Goal: Task Accomplishment & Management: Use online tool/utility

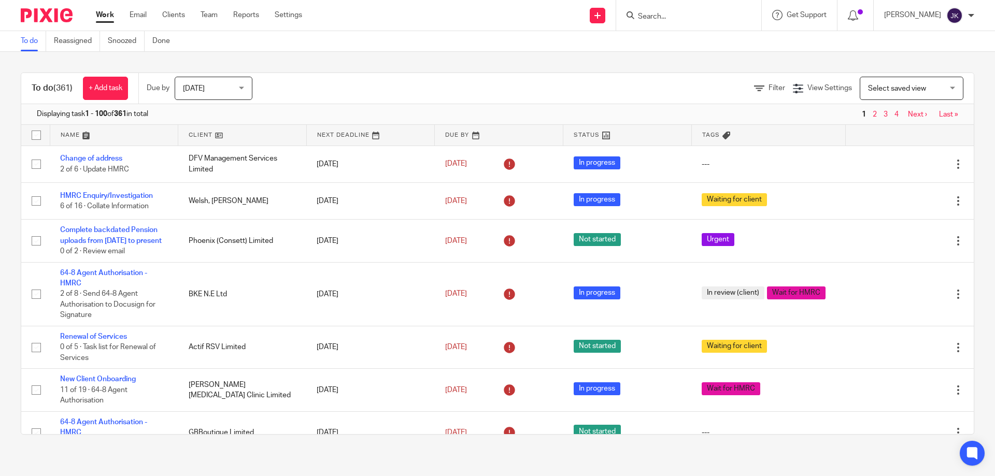
drag, startPoint x: 755, startPoint y: 87, endPoint x: 741, endPoint y: 94, distance: 16.5
click at [769, 86] on span "Filter" at bounding box center [777, 88] width 17 height 7
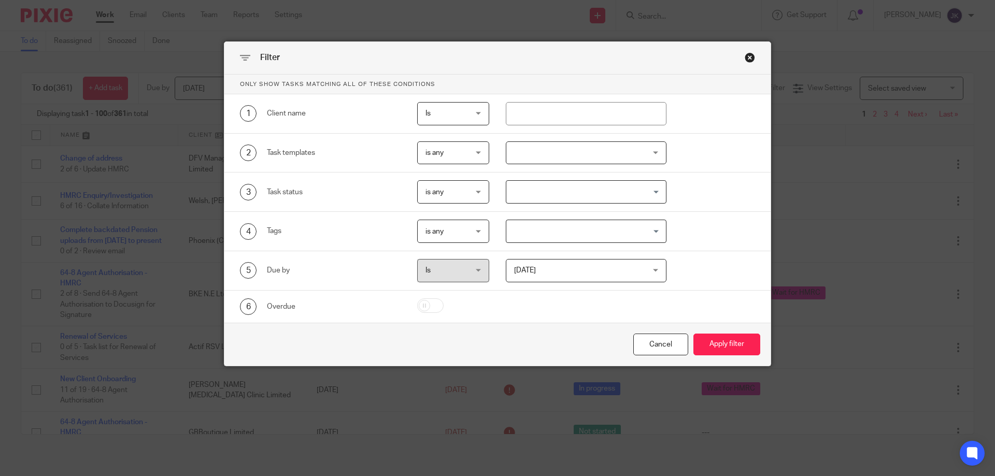
click at [539, 150] on div at bounding box center [586, 153] width 161 height 23
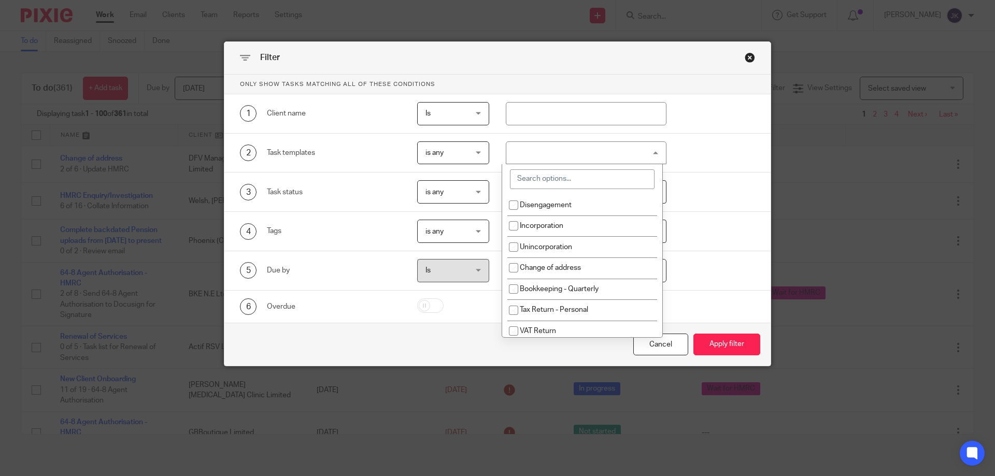
click at [550, 185] on input "search" at bounding box center [582, 180] width 145 height 20
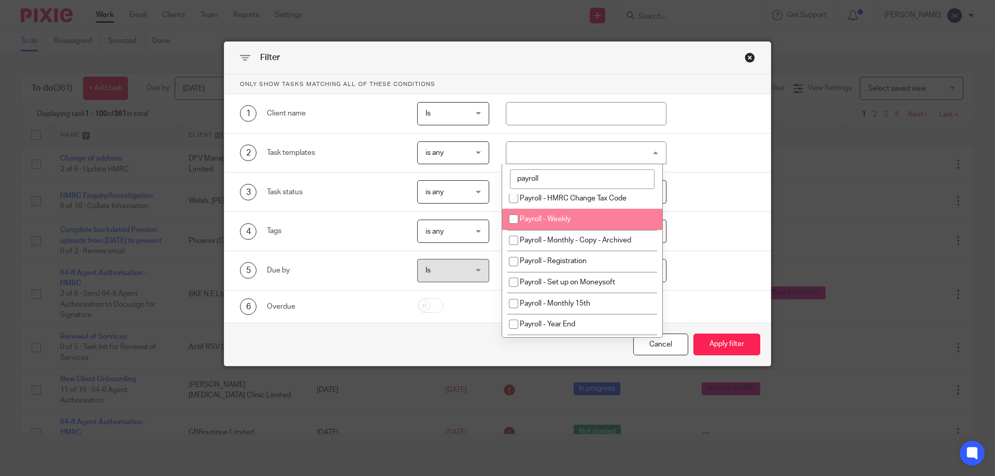
scroll to position [88, 0]
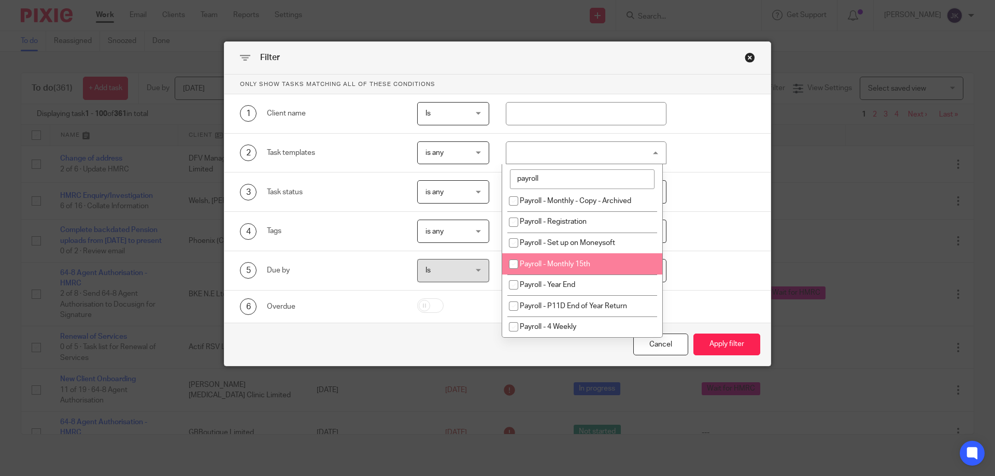
type input "payroll"
click at [571, 267] on span "Payroll - Monthly 15th" at bounding box center [555, 264] width 71 height 7
checkbox input "true"
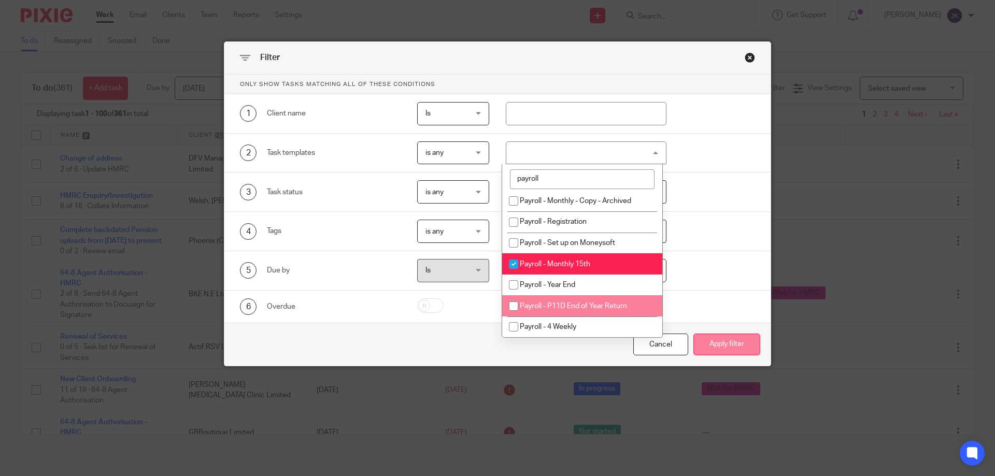
click at [737, 335] on button "Apply filter" at bounding box center [727, 345] width 67 height 22
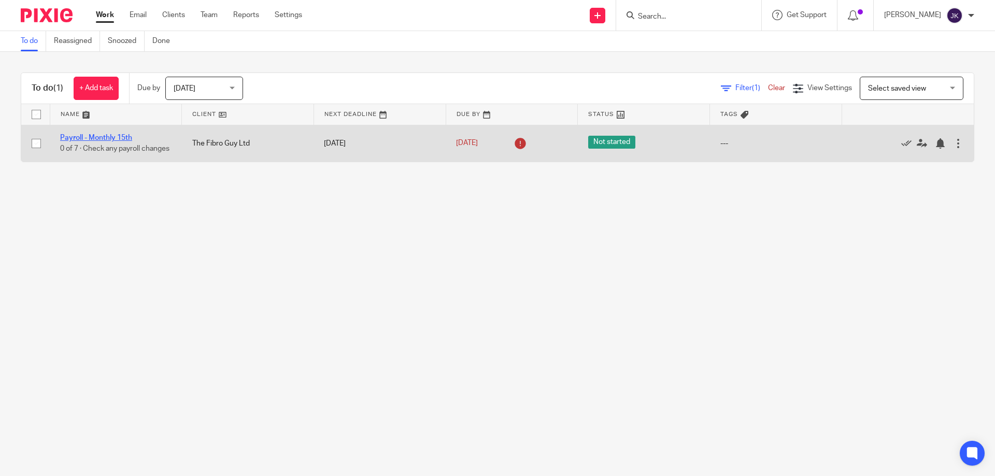
click at [97, 138] on link "Payroll - Monthly 15th" at bounding box center [96, 137] width 72 height 7
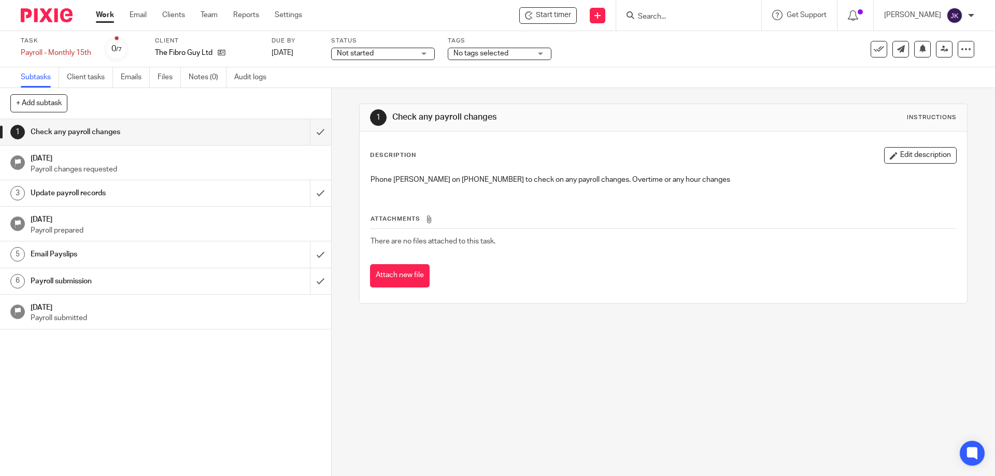
click at [565, 15] on span "Start timer" at bounding box center [553, 15] width 35 height 11
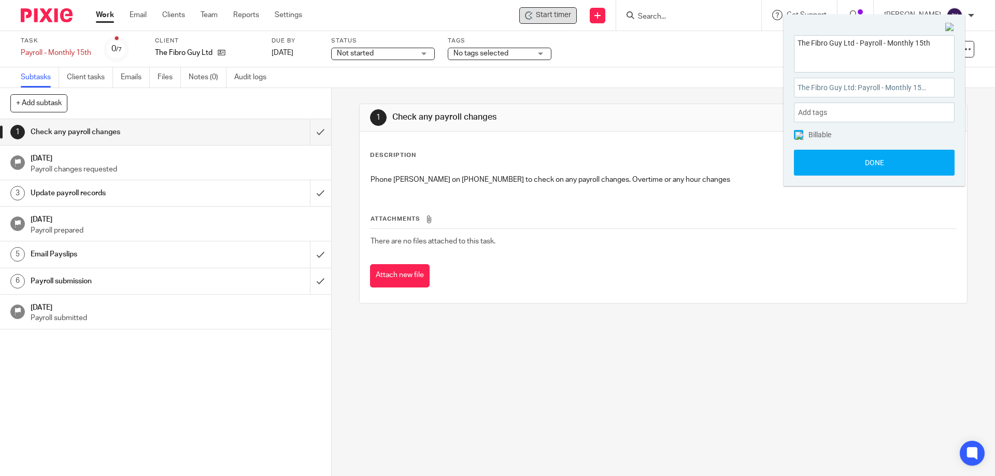
click at [547, 15] on span "Start timer" at bounding box center [553, 15] width 35 height 11
click at [547, 18] on span "Start timer" at bounding box center [553, 15] width 35 height 11
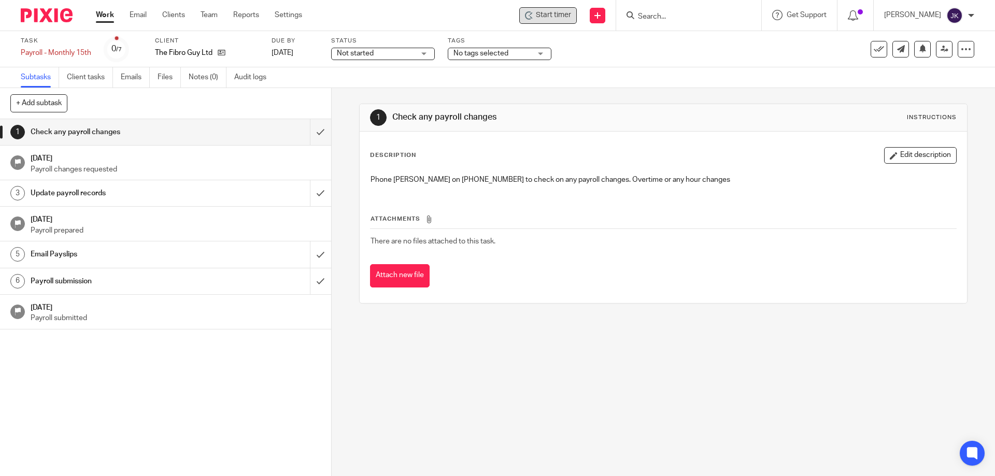
click at [571, 14] on span "Start timer" at bounding box center [553, 15] width 35 height 11
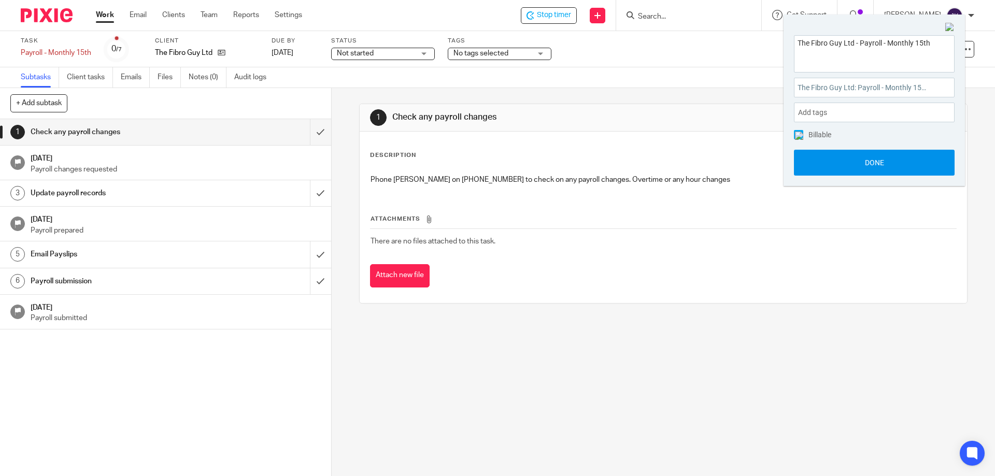
click at [840, 162] on button "Done" at bounding box center [874, 163] width 161 height 26
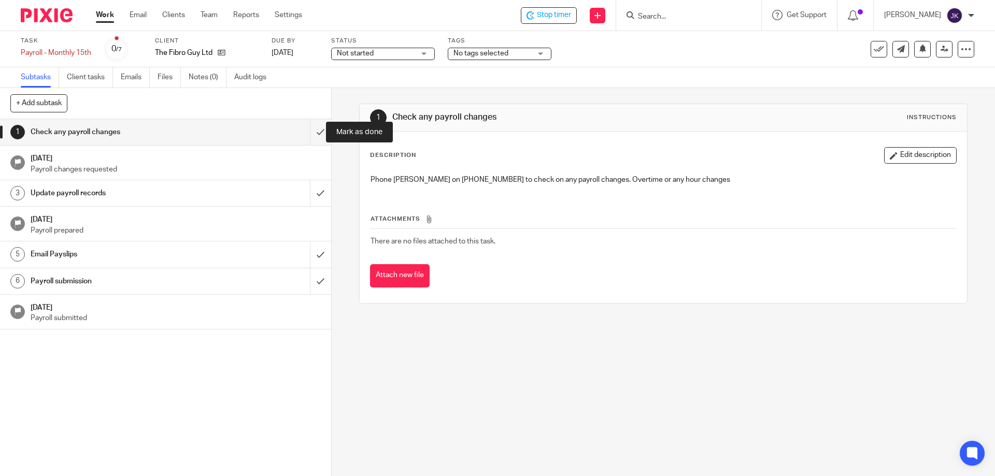
drag, startPoint x: 305, startPoint y: 137, endPoint x: 300, endPoint y: 165, distance: 28.6
click at [304, 138] on input "submit" at bounding box center [165, 132] width 331 height 26
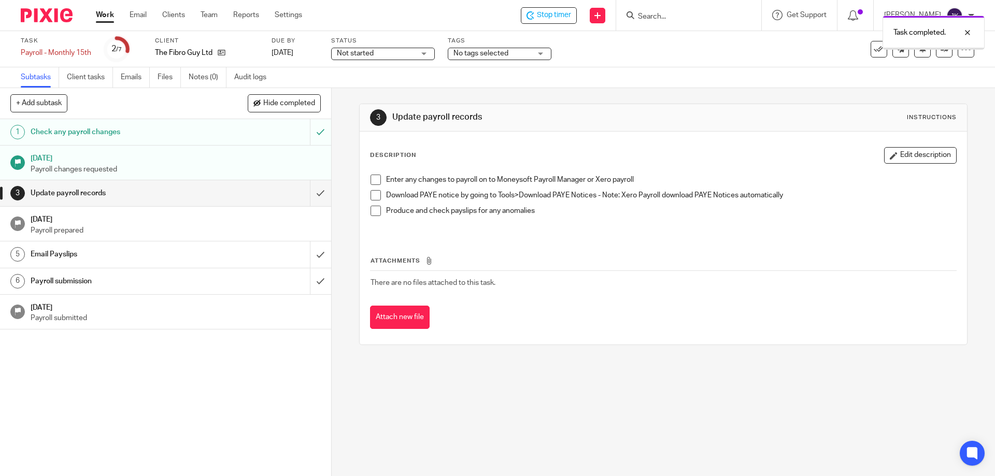
click at [376, 182] on span at bounding box center [376, 180] width 10 height 10
click at [371, 199] on span at bounding box center [376, 195] width 10 height 10
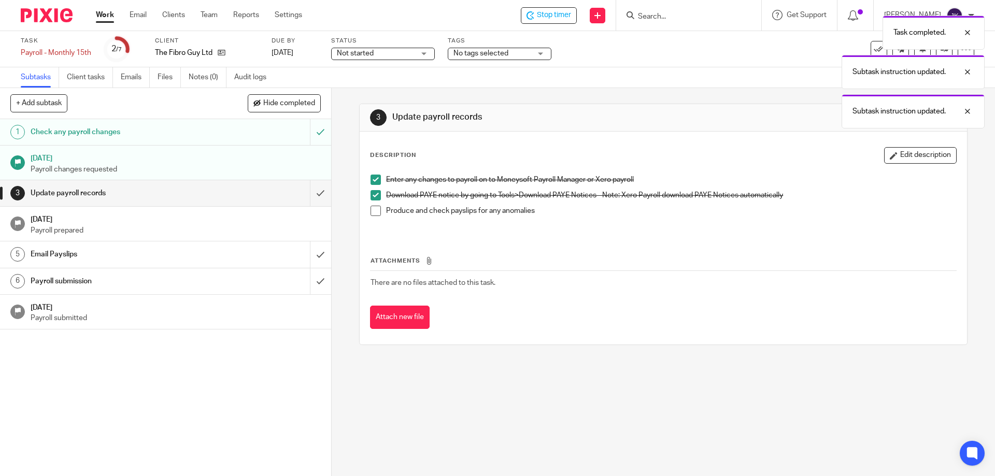
click at [372, 209] on span at bounding box center [376, 211] width 10 height 10
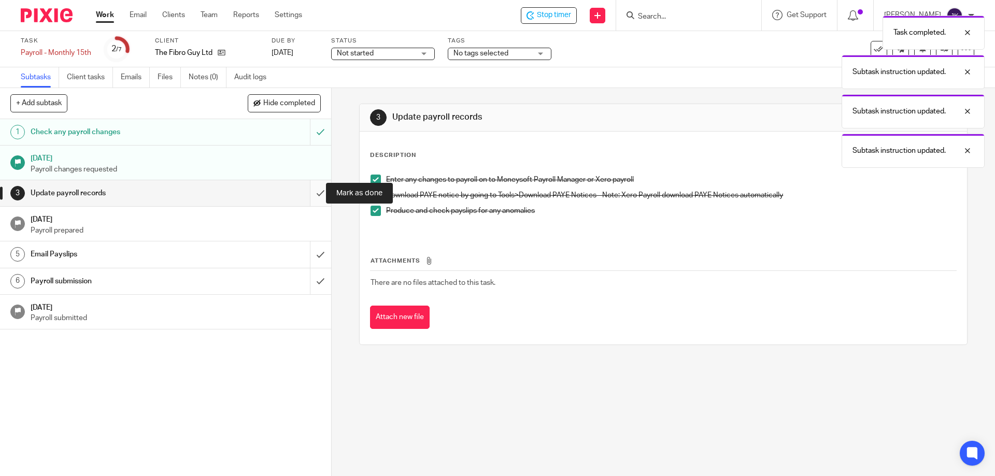
click at [306, 191] on input "submit" at bounding box center [165, 193] width 331 height 26
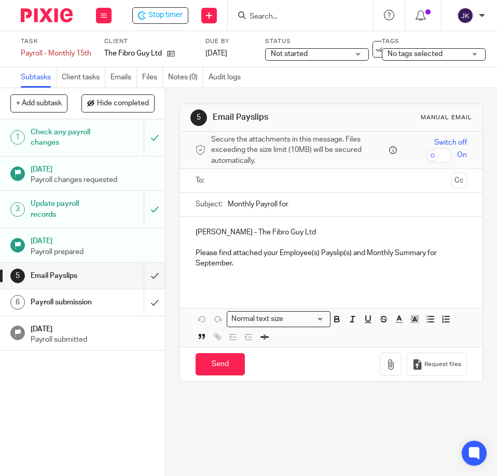
click at [301, 182] on input "text" at bounding box center [331, 181] width 232 height 12
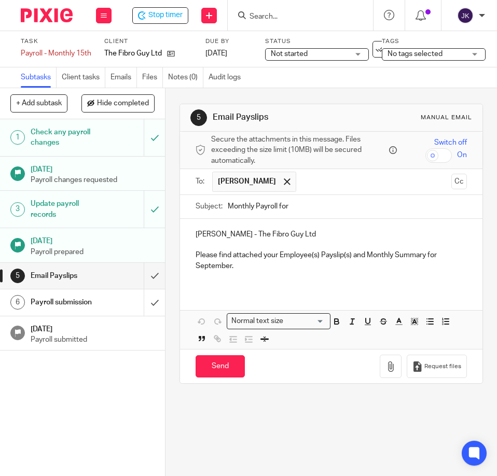
click at [325, 180] on input "text" at bounding box center [374, 182] width 146 height 20
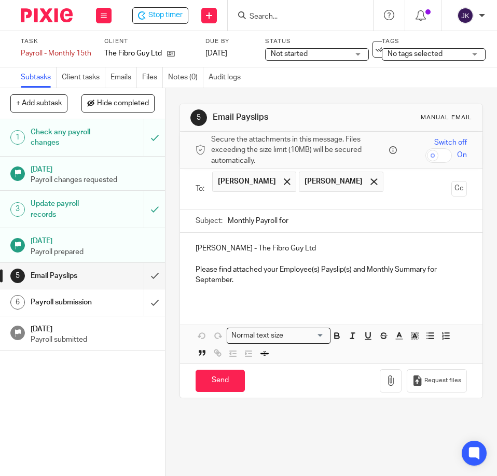
click at [317, 227] on input "Monthly Payroll for" at bounding box center [347, 220] width 239 height 23
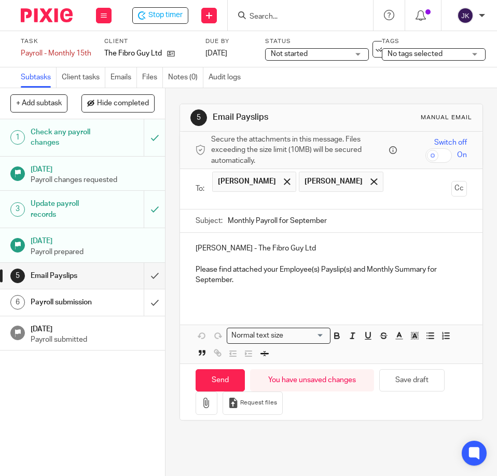
type input "Monthly Payroll for September"
drag, startPoint x: 349, startPoint y: 271, endPoint x: 425, endPoint y: 272, distance: 75.7
click at [425, 272] on p "Please find attached your Employee(s) Payslip(s) and Monthly Summary for Septem…" at bounding box center [330, 274] width 271 height 21
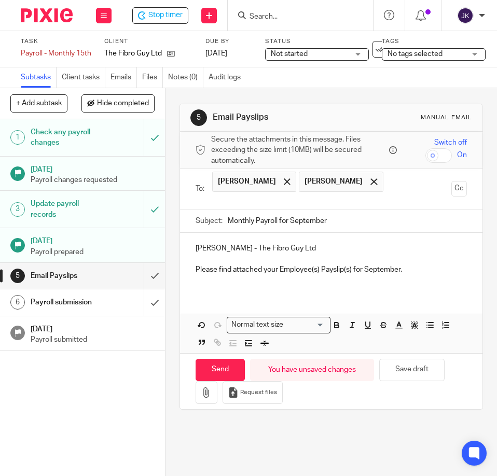
click at [212, 246] on p "Adam - The Fibro Guy Ltd" at bounding box center [330, 248] width 271 height 10
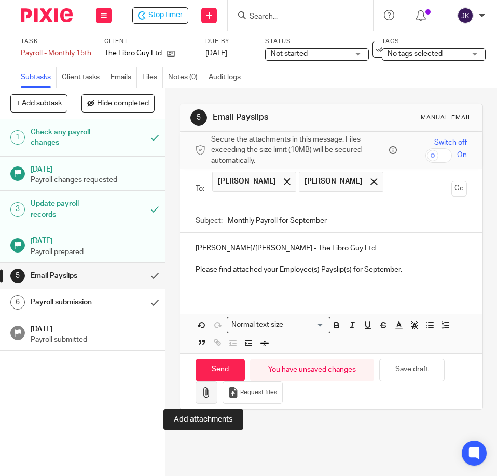
click at [201, 395] on icon "button" at bounding box center [206, 392] width 10 height 10
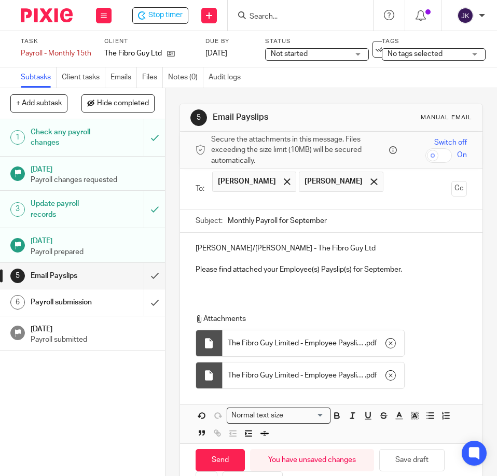
scroll to position [40, 0]
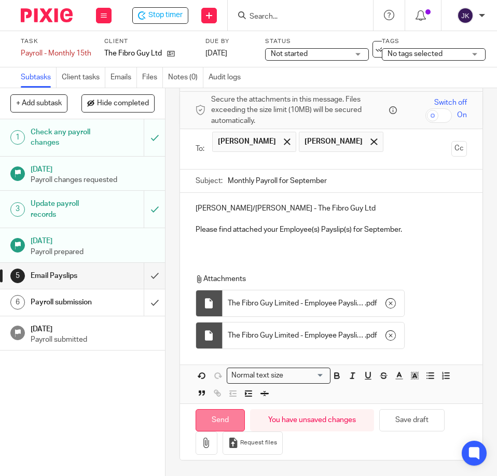
click at [223, 420] on input "Send" at bounding box center [219, 420] width 49 height 22
type input "Sent"
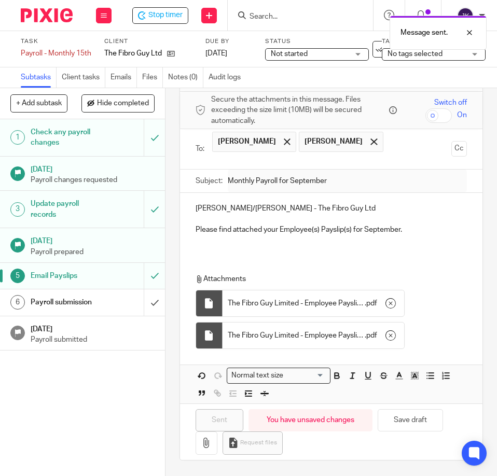
click at [58, 299] on h1 "Payroll submission" at bounding box center [65, 302] width 68 height 16
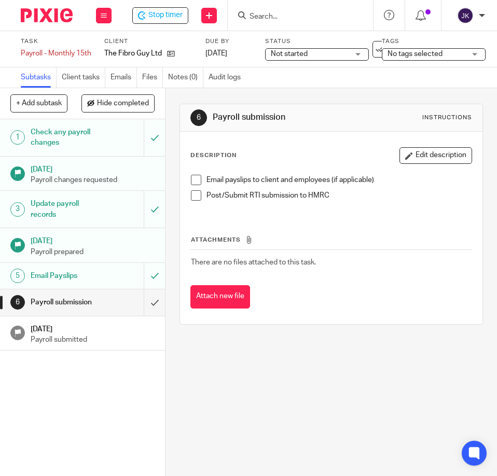
click at [191, 181] on span at bounding box center [196, 180] width 10 height 10
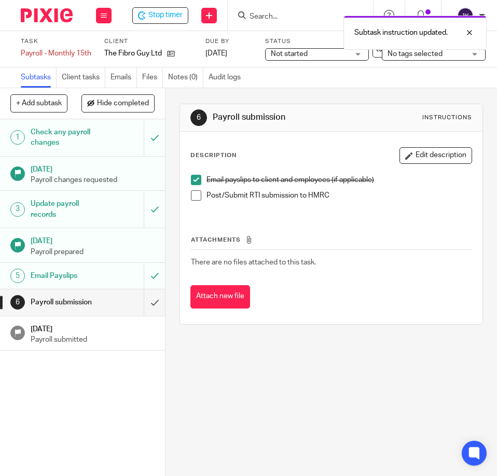
click at [196, 200] on span at bounding box center [196, 195] width 10 height 10
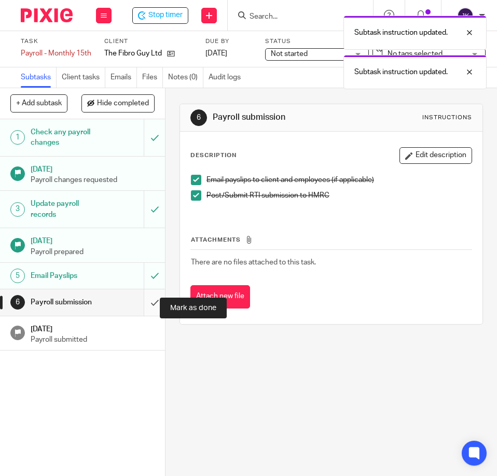
click at [143, 307] on input "submit" at bounding box center [82, 302] width 165 height 26
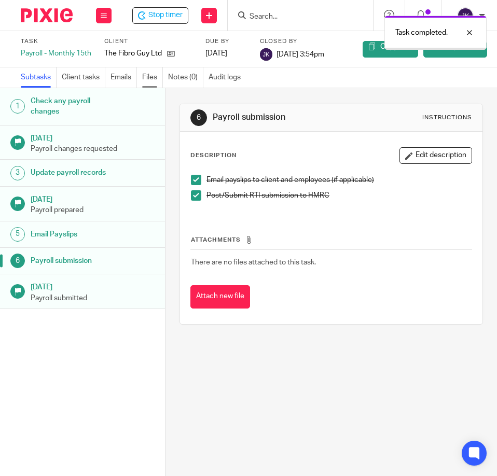
click at [152, 79] on link "Files" at bounding box center [152, 77] width 21 height 20
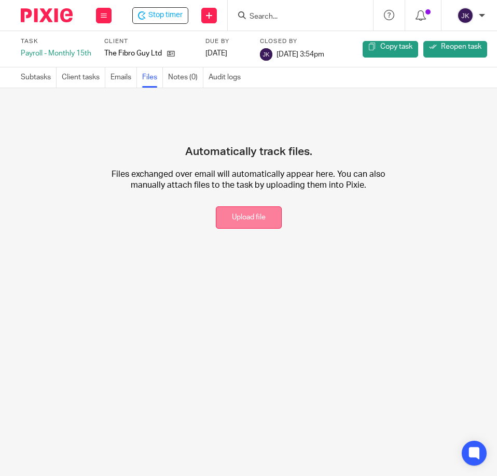
click at [233, 217] on button "Upload file" at bounding box center [249, 217] width 66 height 22
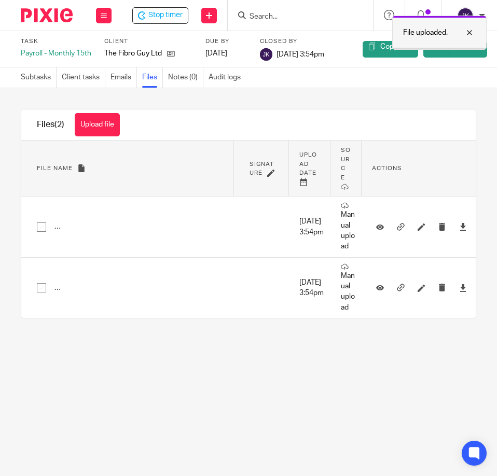
click at [476, 30] on div "File uploaded." at bounding box center [439, 33] width 94 height 34
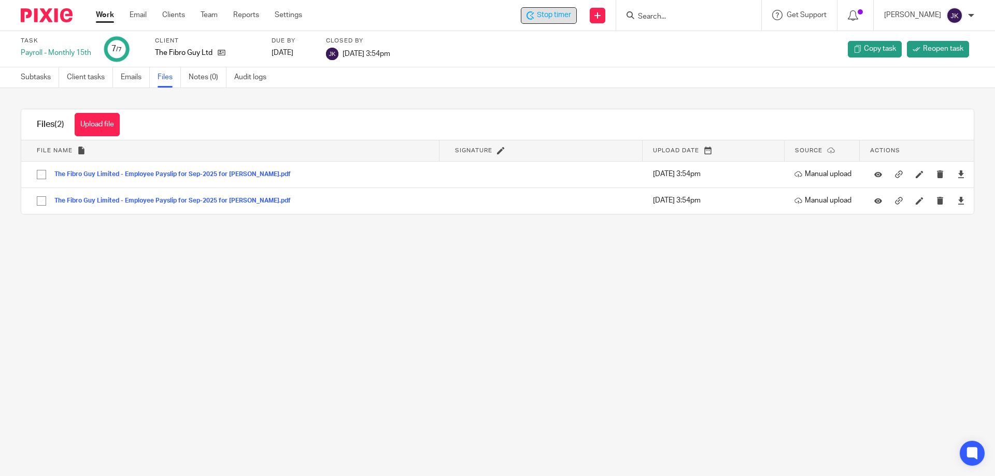
click at [496, 17] on span "Stop timer" at bounding box center [554, 15] width 34 height 11
click at [496, 11] on p "[PERSON_NAME]" at bounding box center [912, 15] width 57 height 10
click at [496, 74] on span "Logout" at bounding box center [921, 74] width 23 height 7
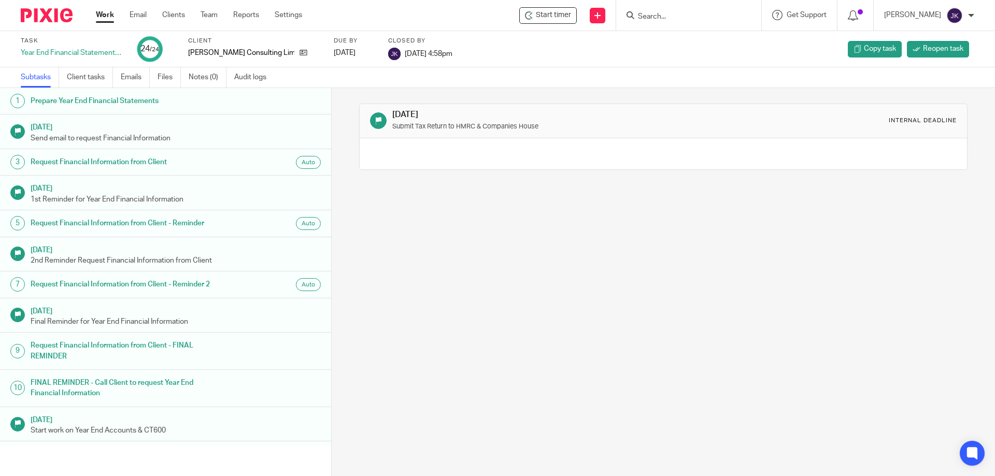
click at [673, 15] on input "Search" at bounding box center [683, 16] width 93 height 9
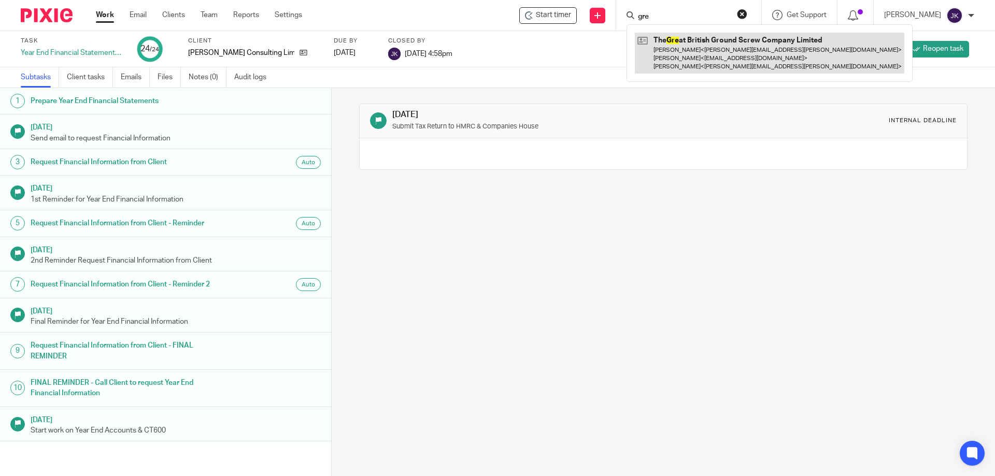
type input "gre"
click at [698, 47] on link at bounding box center [770, 53] width 270 height 41
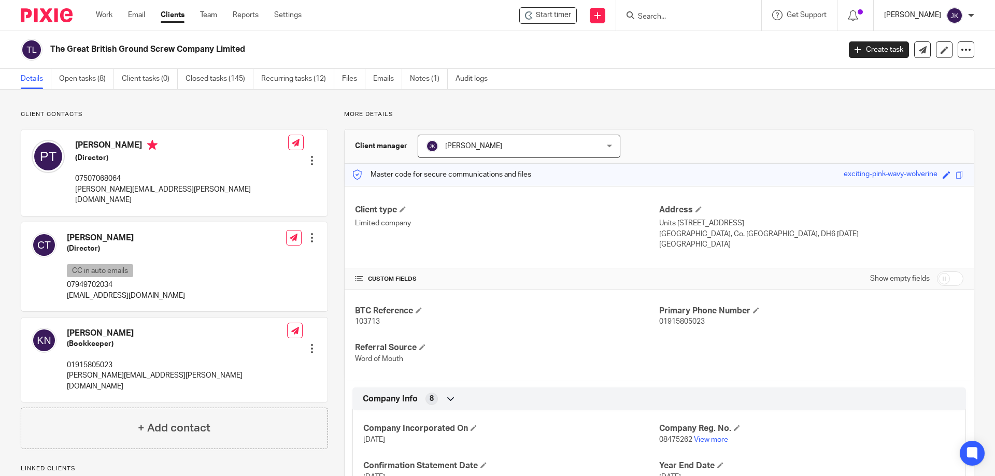
click at [924, 12] on p "[PERSON_NAME]" at bounding box center [912, 15] width 57 height 10
click at [914, 77] on span "Logout" at bounding box center [921, 74] width 23 height 7
